Goal: Task Accomplishment & Management: Manage account settings

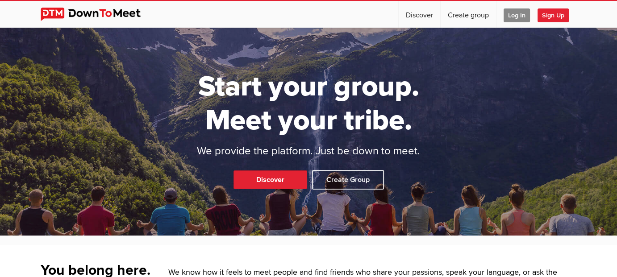
click at [518, 14] on span "Log In" at bounding box center [517, 15] width 26 height 14
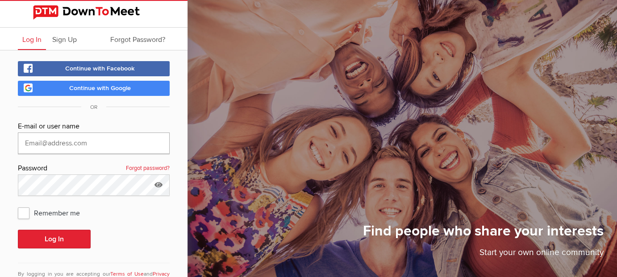
type input "[EMAIL_ADDRESS][PERSON_NAME][DOMAIN_NAME]"
click at [26, 215] on span "Remember me" at bounding box center [53, 213] width 71 height 16
click at [18, 205] on input "Remember me" at bounding box center [17, 205] width 0 height 0
checkbox input "true"
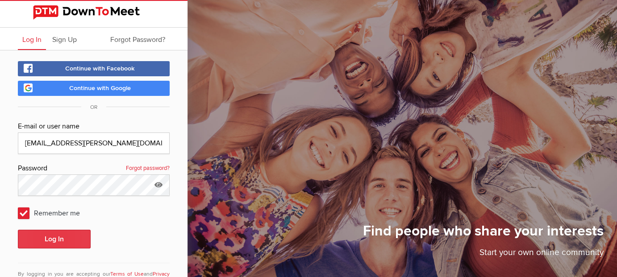
click at [52, 238] on button "Log In" at bounding box center [54, 239] width 73 height 19
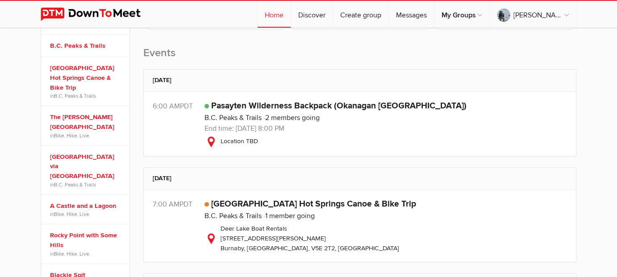
scroll to position [134, 0]
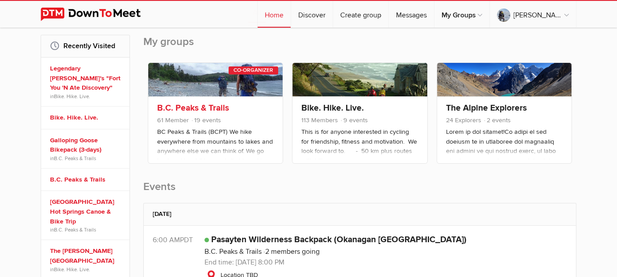
click at [219, 106] on link "B.C. Peaks & Trails" at bounding box center [193, 108] width 72 height 11
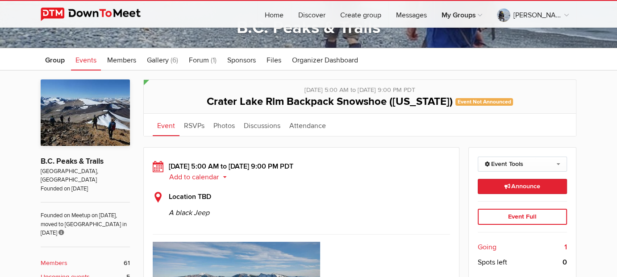
scroll to position [268, 0]
